Goal: Information Seeking & Learning: Stay updated

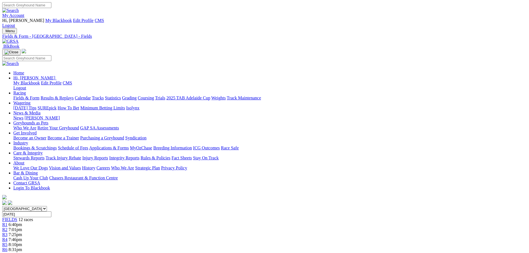
click at [19, 39] on img at bounding box center [10, 41] width 16 height 5
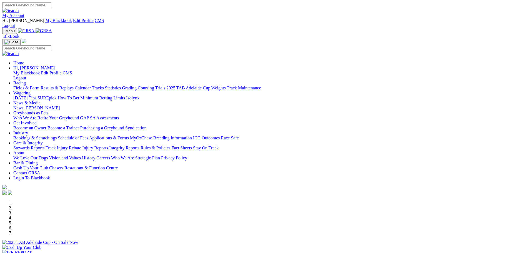
click at [41, 101] on link "News & Media" at bounding box center [26, 103] width 27 height 5
click at [23, 106] on link "News" at bounding box center [18, 108] width 10 height 5
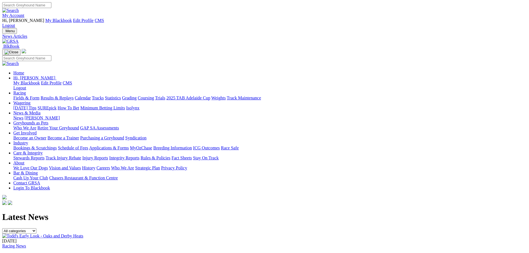
click at [83, 234] on img at bounding box center [42, 236] width 81 height 5
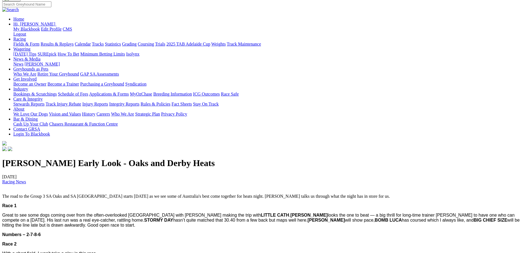
scroll to position [56, 0]
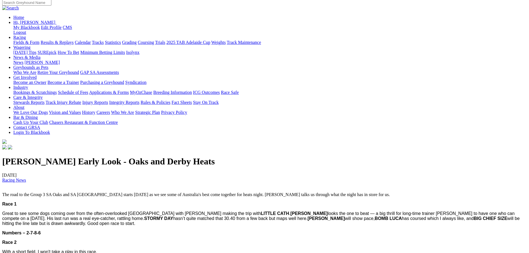
click at [149, 192] on p "The road to the Group 3 SA Oaks and SA Derby starts on Thursday as we see some …" at bounding box center [264, 194] width 525 height 5
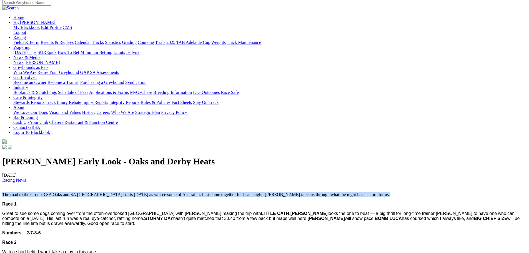
click at [149, 192] on p "The road to the Group 3 SA Oaks and SA Derby starts on Thursday as we see some …" at bounding box center [264, 194] width 525 height 5
copy div "The road to the Group 3 SA Oaks and SA Derby starts on Thursday as we see some …"
